Goal: Ask a question: Seek information or help from site administrators or community

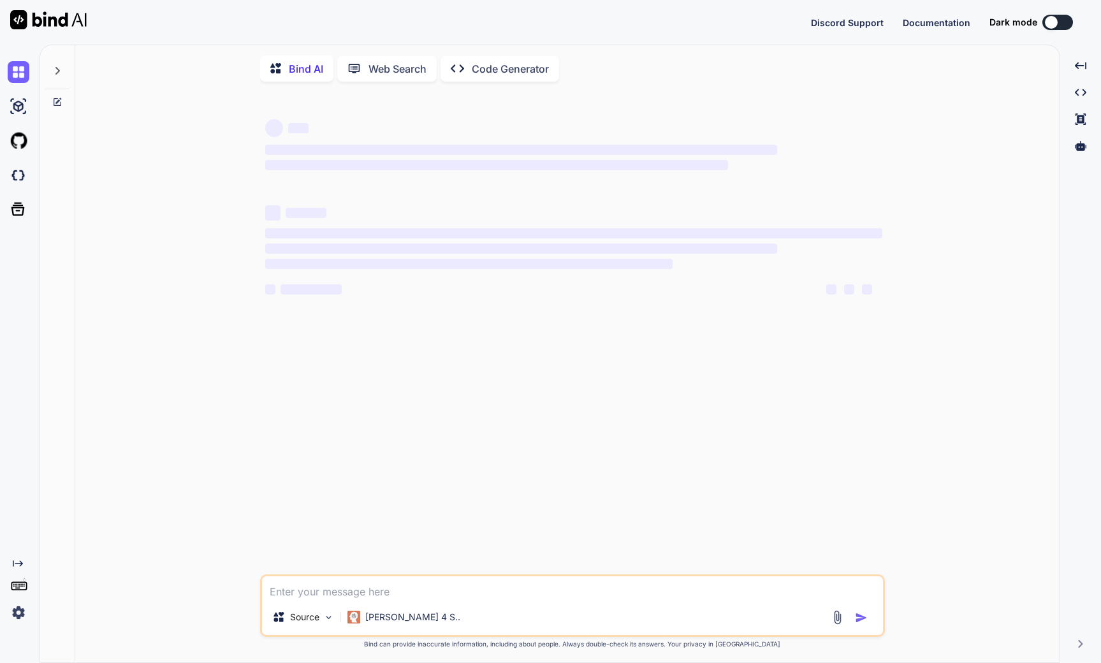
type textarea "x"
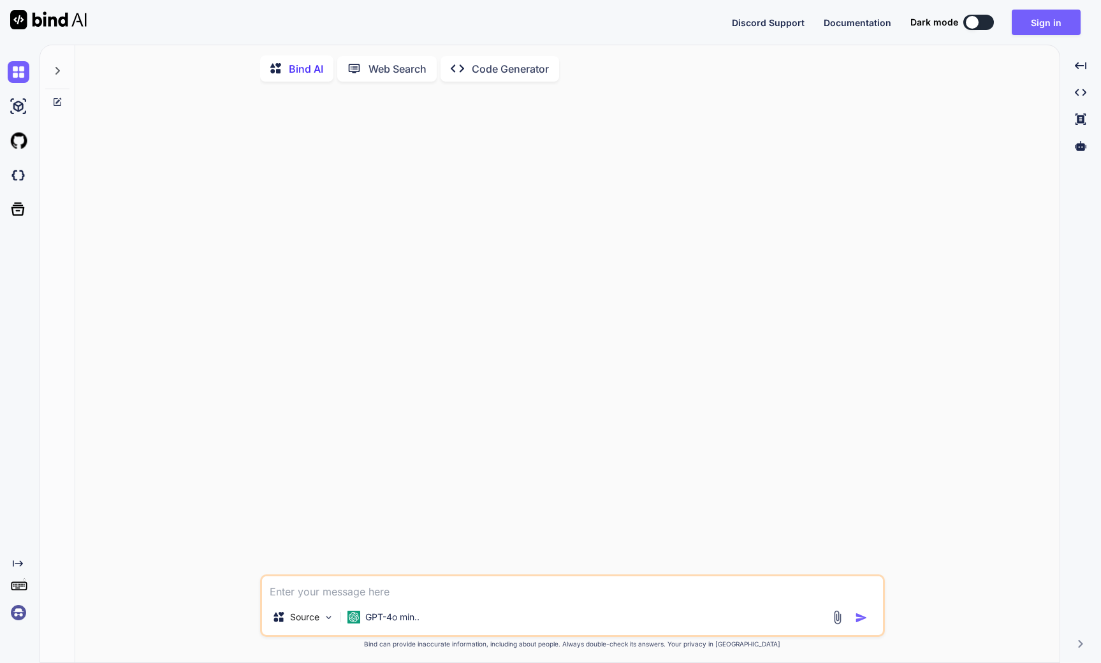
click at [63, 62] on div at bounding box center [57, 67] width 24 height 44
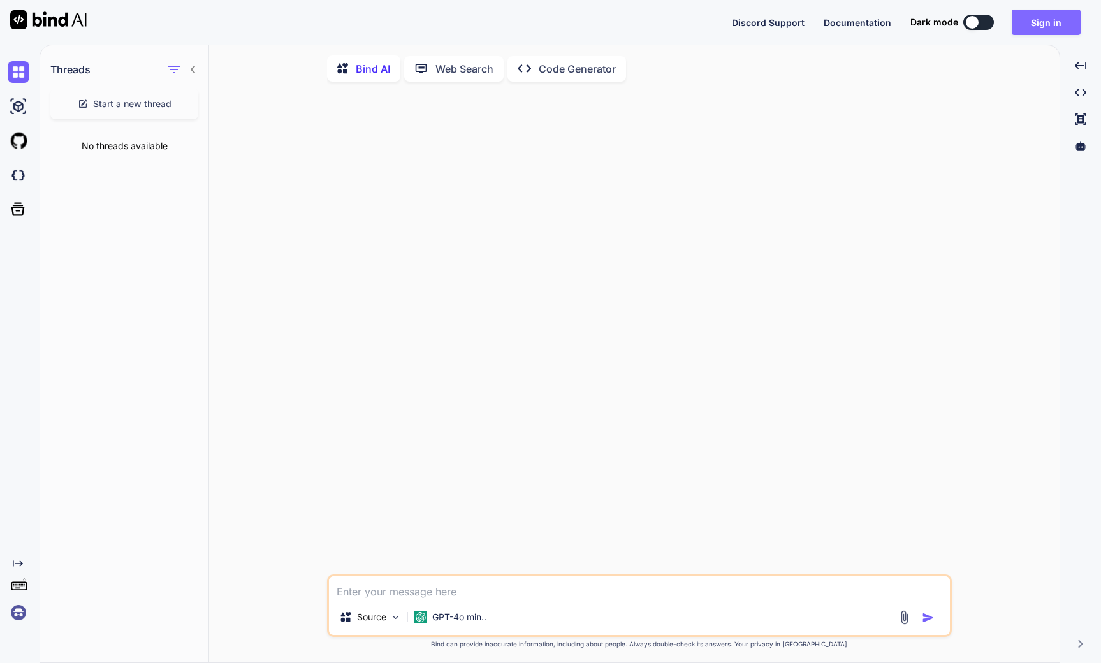
click at [1034, 20] on button "Sign in" at bounding box center [1045, 22] width 69 height 25
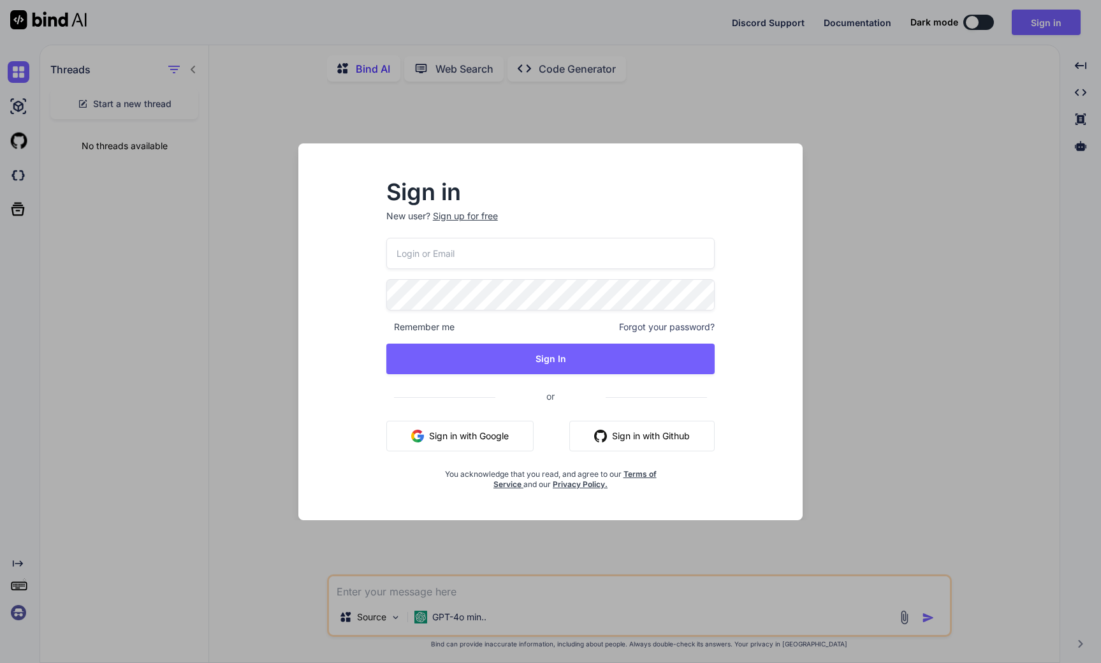
click at [447, 249] on input "email" at bounding box center [550, 253] width 329 height 31
click at [0, 662] on com-1password-button at bounding box center [0, 663] width 0 height 0
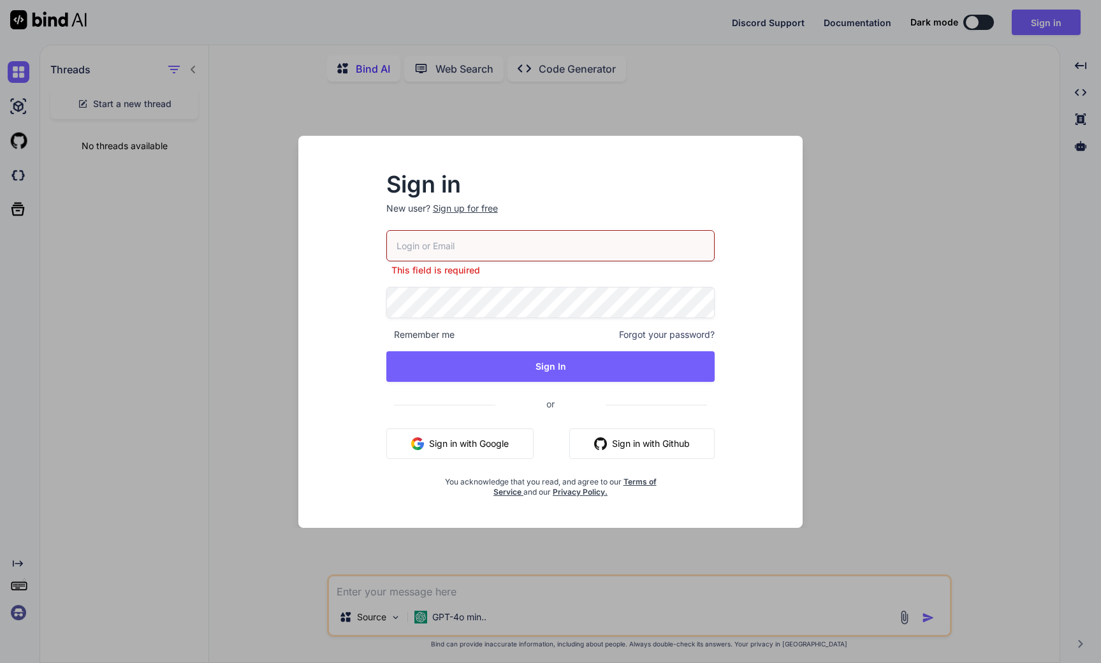
type input "[EMAIL_ADDRESS][DOMAIN_NAME]"
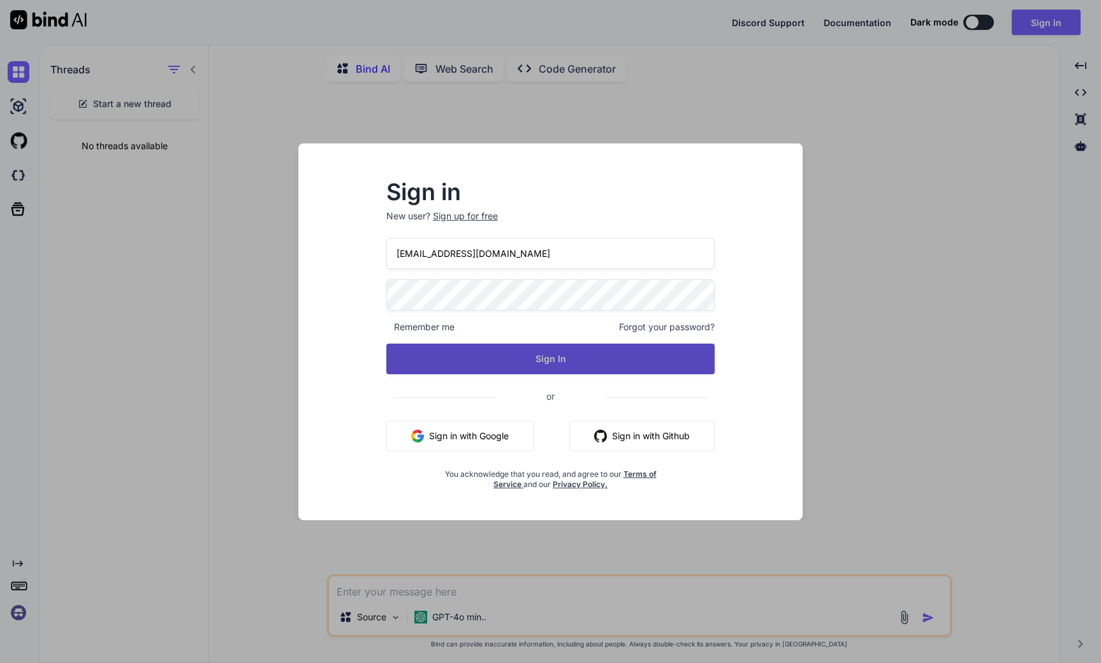
click at [538, 356] on button "Sign In" at bounding box center [550, 359] width 329 height 31
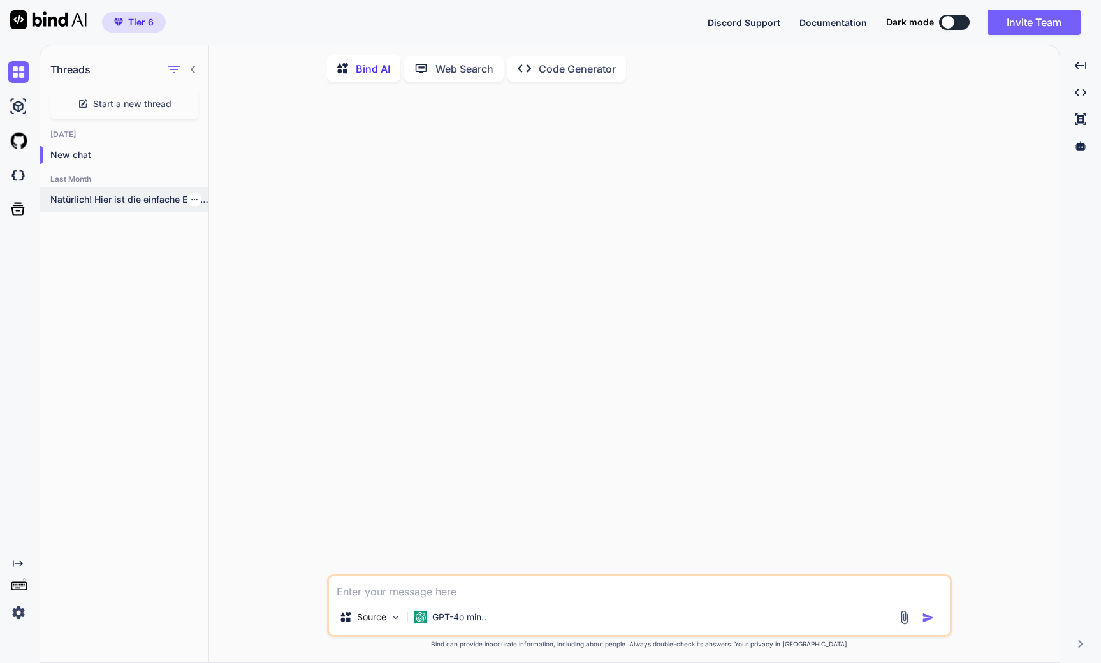
click at [156, 187] on div "Natürlich! Hier ist die einfache EmailIt API-Version..." at bounding box center [124, 199] width 168 height 25
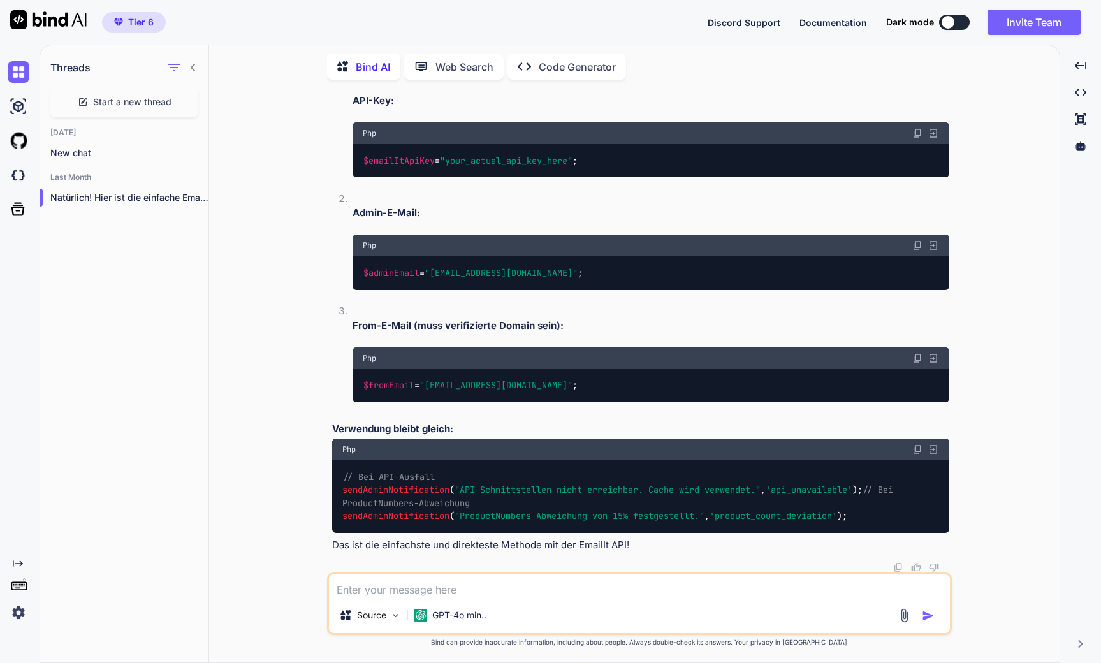
scroll to position [8524, 0]
click at [98, 96] on span "Start a new thread" at bounding box center [132, 102] width 78 height 13
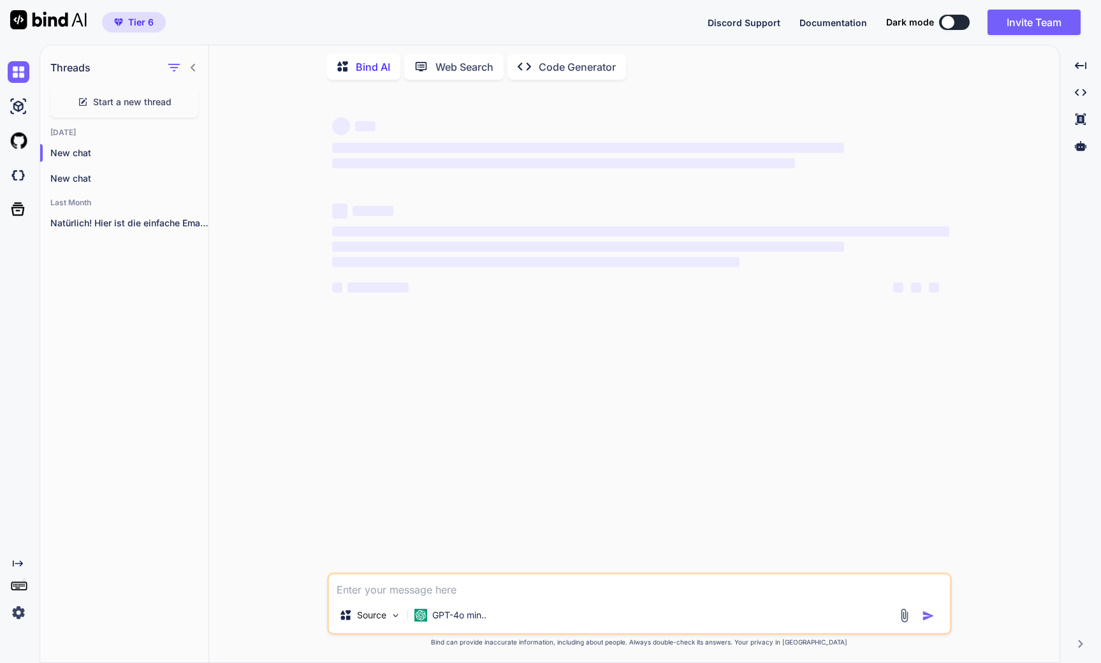
scroll to position [0, 0]
click at [488, 613] on div "GPT-4o min.." at bounding box center [450, 614] width 82 height 25
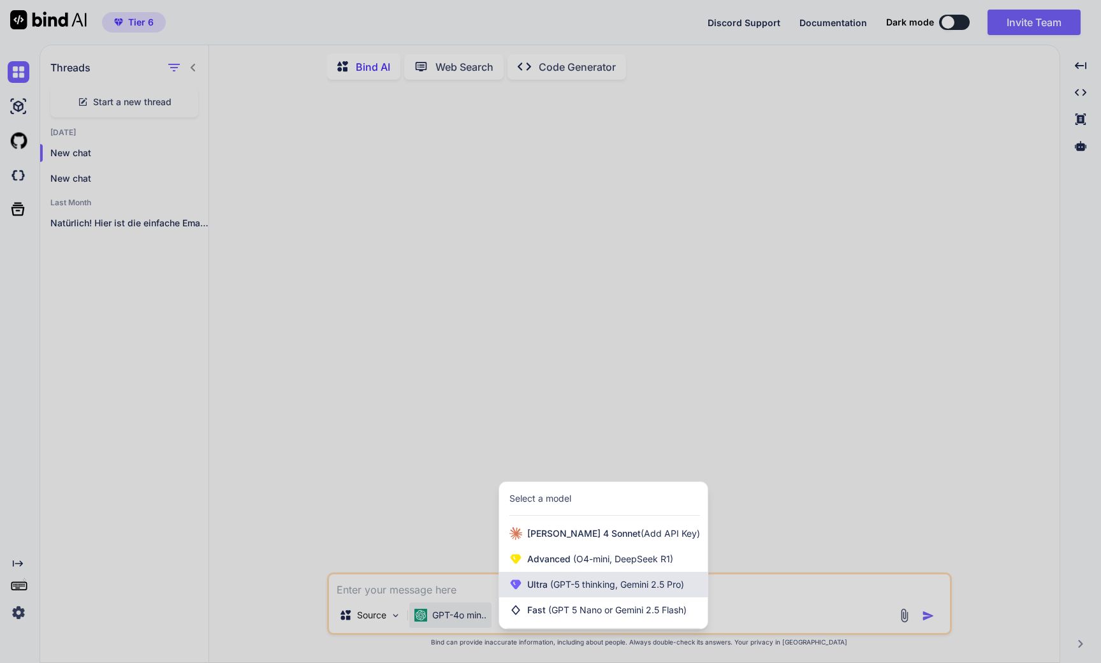
click at [597, 584] on span "(GPT-5 thinking, Gemini 2.5 Pro)" at bounding box center [615, 584] width 136 height 11
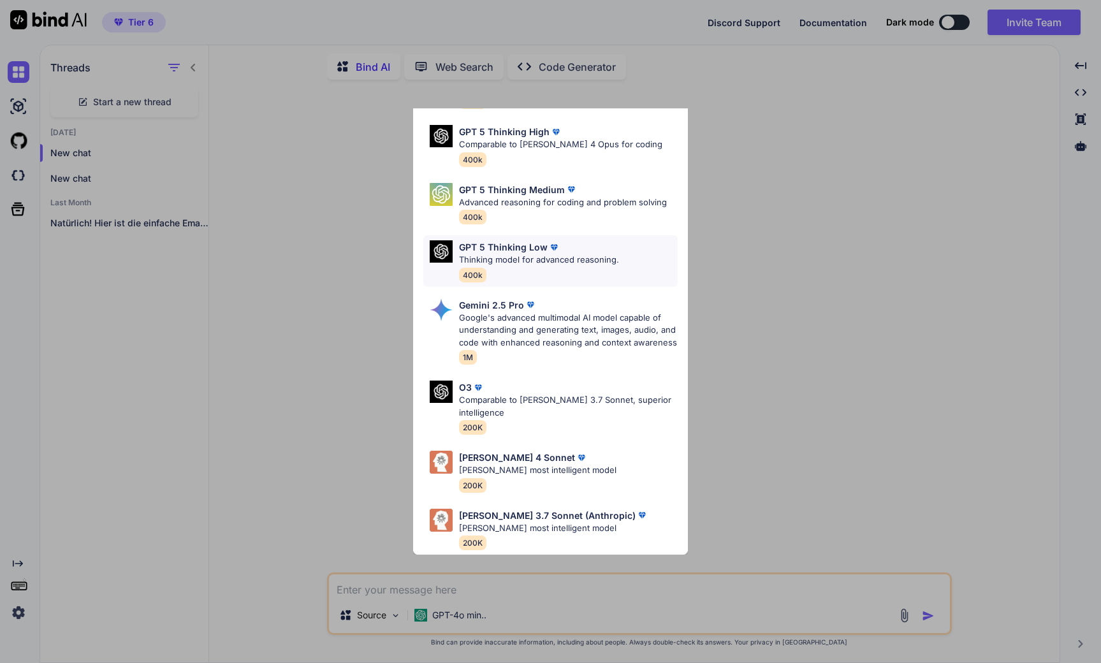
scroll to position [128, 0]
click at [516, 451] on p "[PERSON_NAME] 4 Sonnet" at bounding box center [517, 457] width 116 height 13
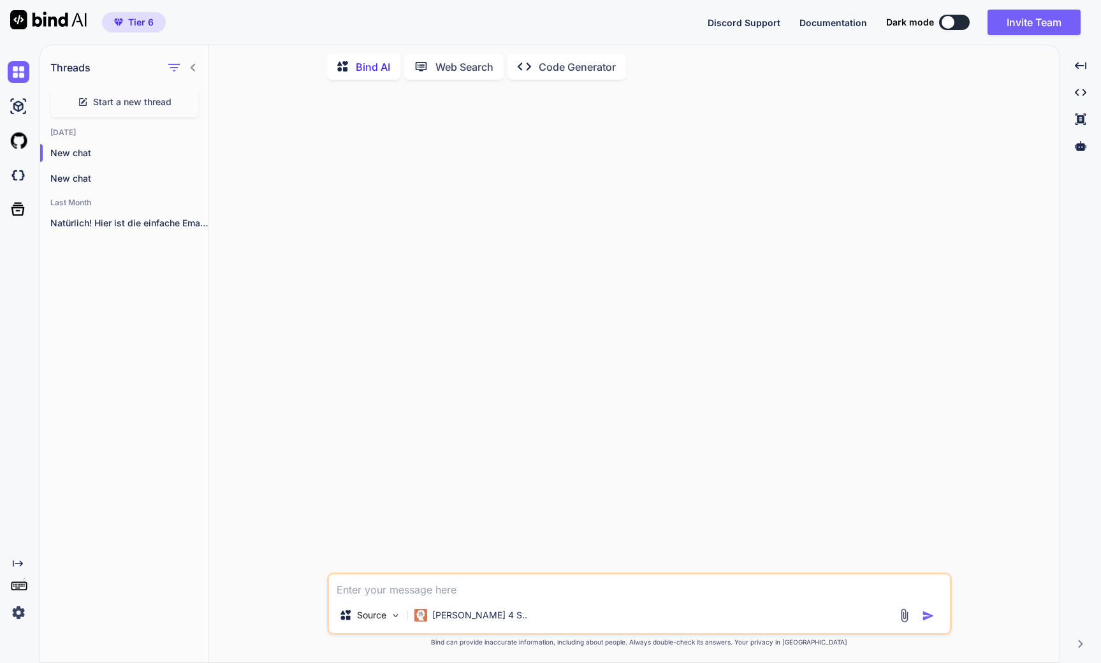
click at [376, 595] on textarea at bounding box center [639, 585] width 621 height 23
click at [584, 584] on textarea at bounding box center [639, 585] width 621 height 23
paste textarea "Ich habe angefangen mit .ma-1, .ma-2 (das müsste man weiterführen den den Perso…"
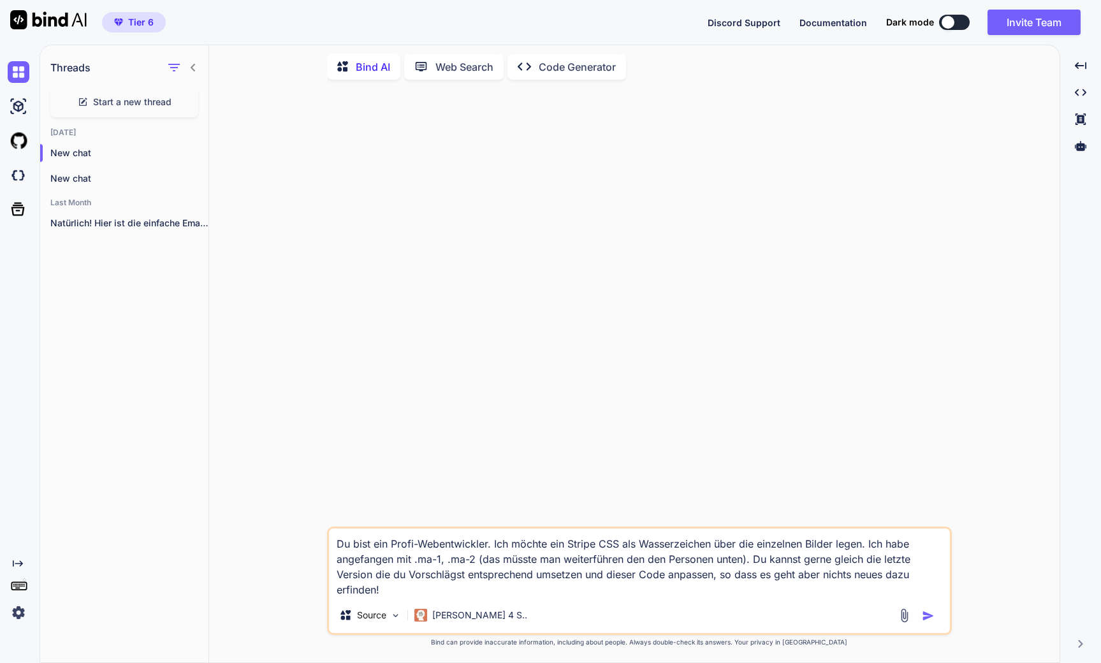
click at [714, 556] on textarea "Du bist ein Profi-Webentwickler. Ich möchte ein Stripe CSS als Wasserzeichen üb…" at bounding box center [639, 562] width 621 height 69
drag, startPoint x: 800, startPoint y: 558, endPoint x: 642, endPoint y: 572, distance: 158.7
click at [642, 572] on textarea "Du bist ein Profi-Webentwickler. Ich möchte ein Stripe CSS als Wasserzeichen üb…" at bounding box center [639, 562] width 621 height 69
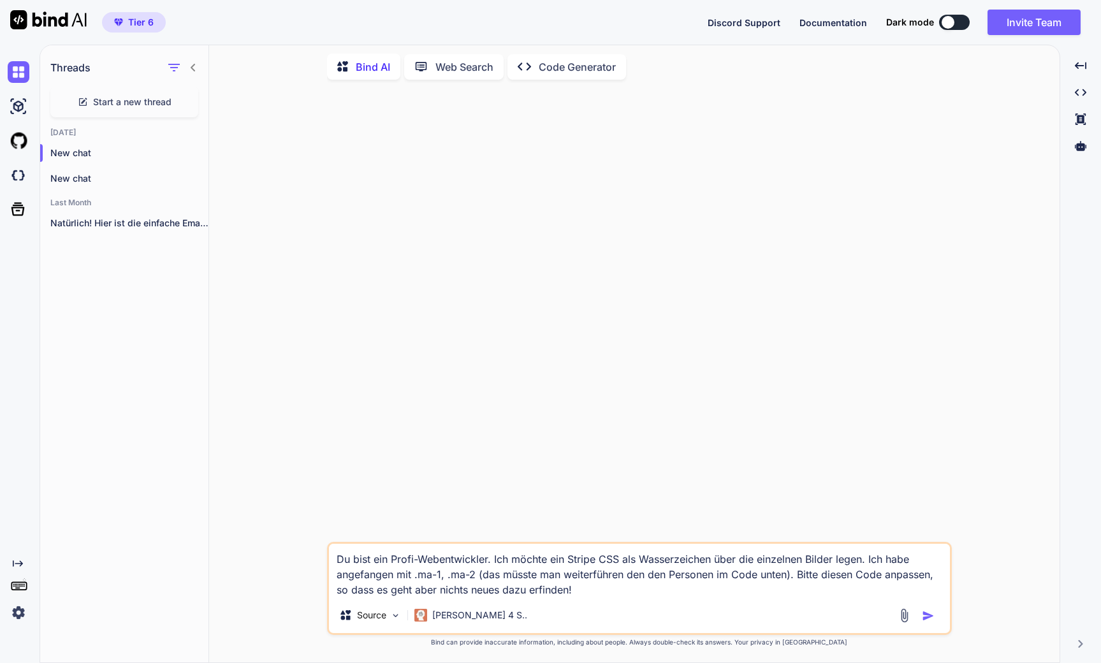
click at [866, 559] on textarea "Du bist ein Profi-Webentwickler. Ich möchte ein Stripe CSS als Wasserzeichen üb…" at bounding box center [639, 571] width 621 height 54
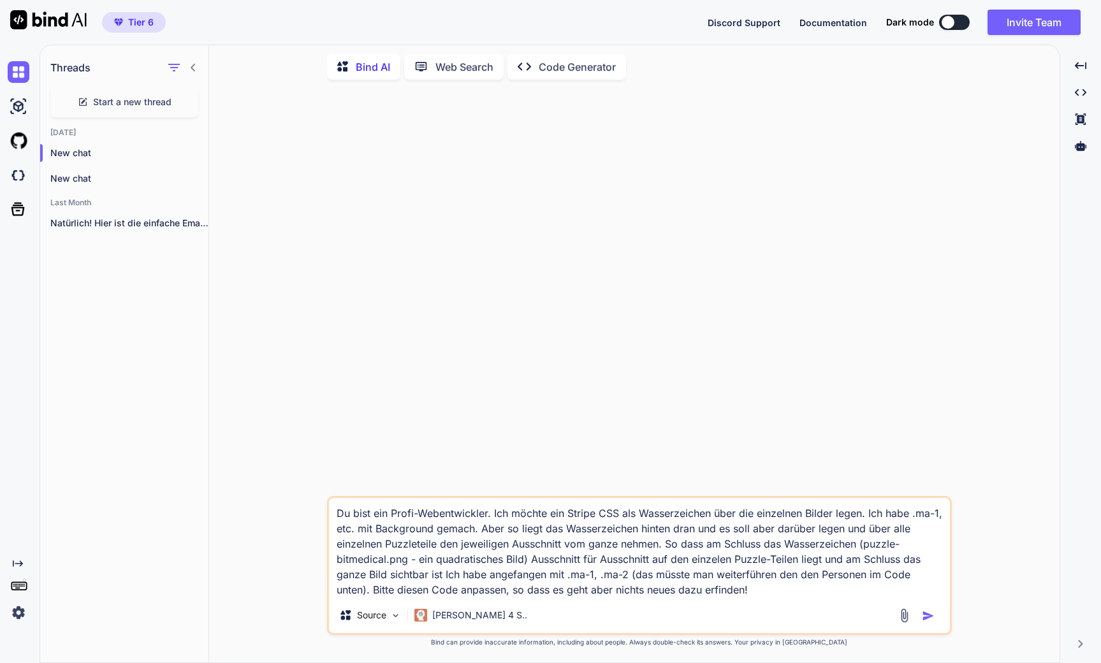
click at [774, 596] on textarea "Du bist ein Profi-Webentwickler. Ich möchte ein Stripe CSS als Wasserzeichen üb…" at bounding box center [639, 547] width 621 height 99
paste textarea "<!DOCTYPE html> <html lang="de"> <head> <meta charset="UTF-8" /> <meta name="vi…"
type textarea "Lo ipsu dol Sitam-Consecteturad. Eli seddoe tem Incidi UTL etd Magnaaliquaen ad…"
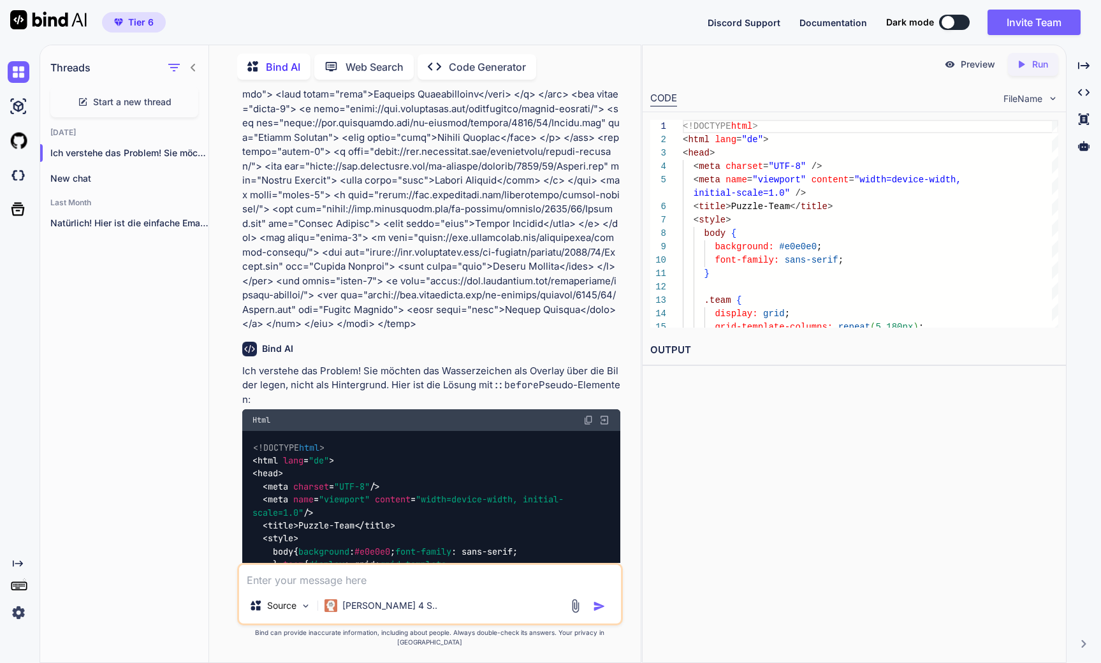
scroll to position [1746, 0]
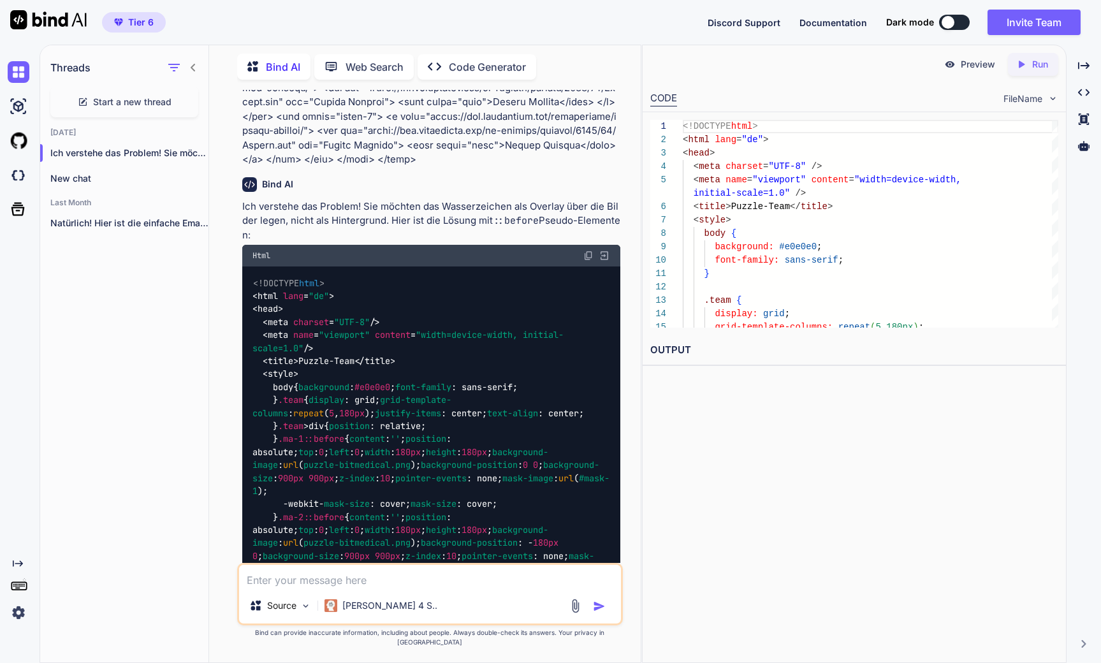
click at [588, 257] on img at bounding box center [588, 255] width 10 height 10
click at [365, 588] on textarea at bounding box center [430, 576] width 382 height 23
type textarea "Ok, das Bild ist 1000x"
type textarea "W"
type textarea "D"
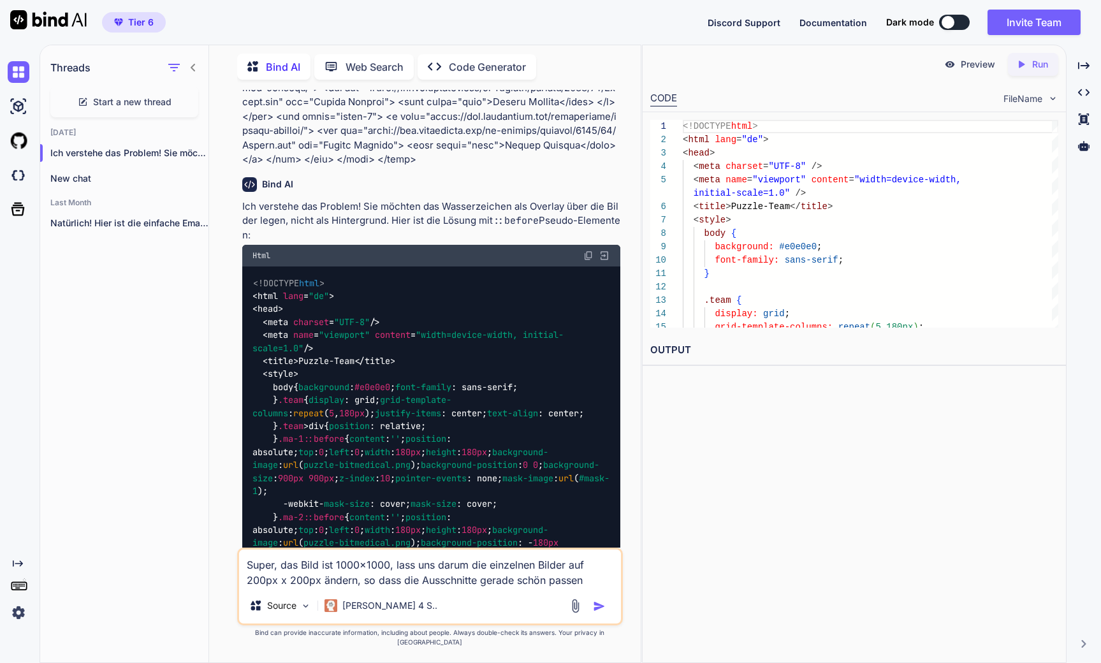
type textarea "Super, das Bild ist 1000x1000, lass uns darum die einzelnen Bilder auf 200px x …"
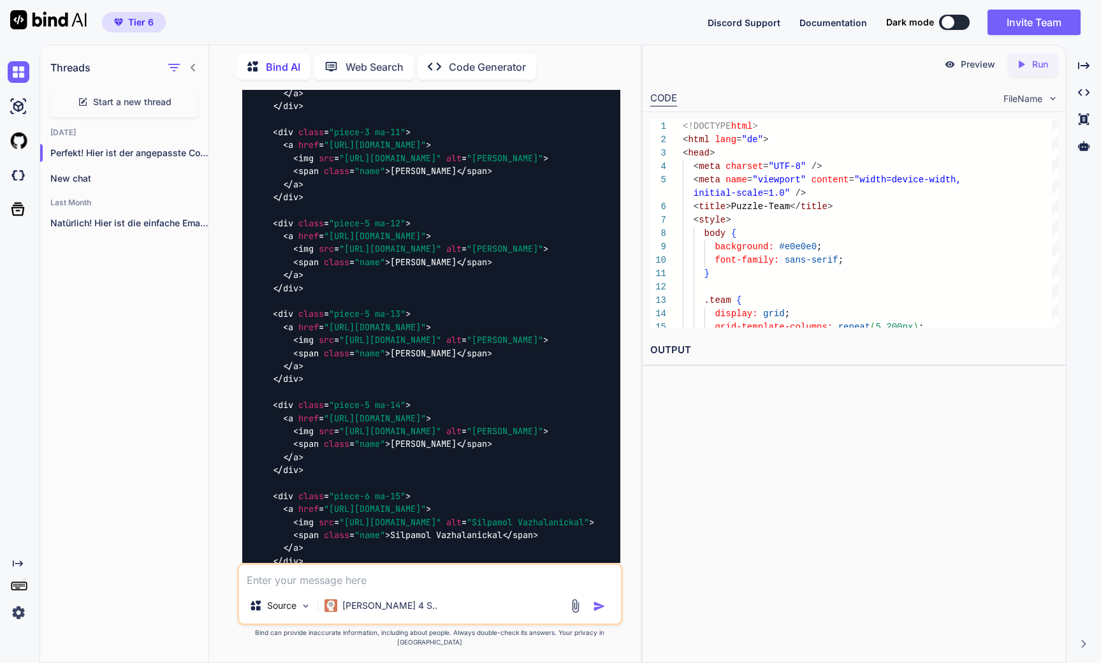
scroll to position [11169, 0]
click at [344, 588] on textarea at bounding box center [430, 576] width 382 height 23
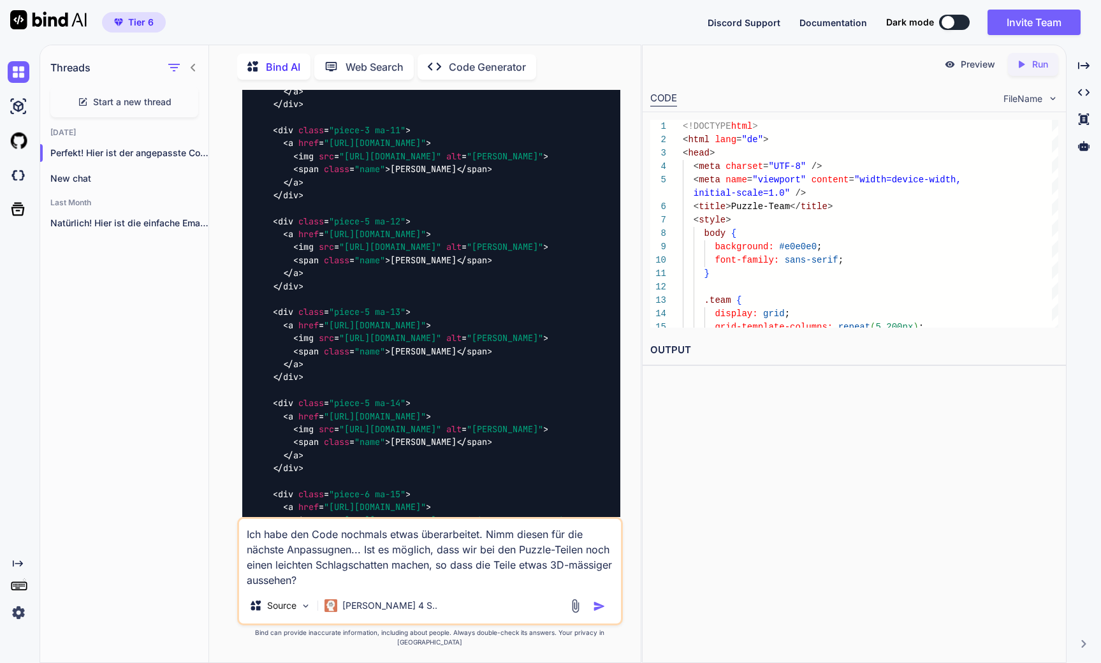
paste textarea "<!DOCTYPE html> <html lang="de"> <head> <meta charset="UTF-8" /> <meta name="vi…"
type textarea "Lor ipsu dol Sita consecte adipi elitseddoeiu. Temp incidi utl etd magnaal Enim…"
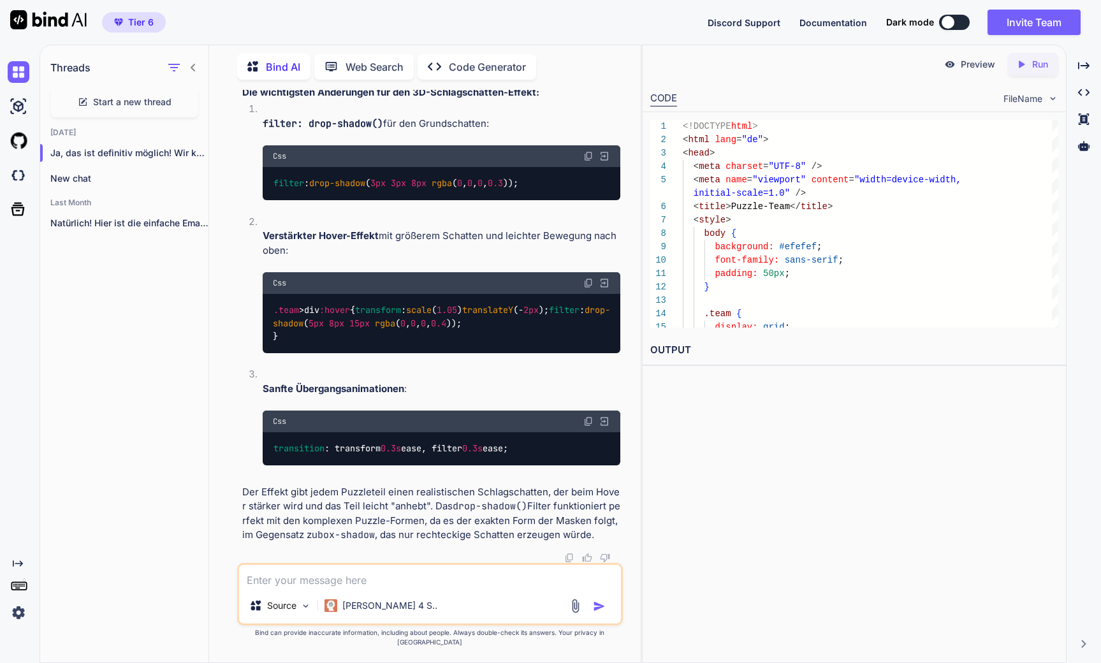
scroll to position [23327, 0]
